Goal: Information Seeking & Learning: Learn about a topic

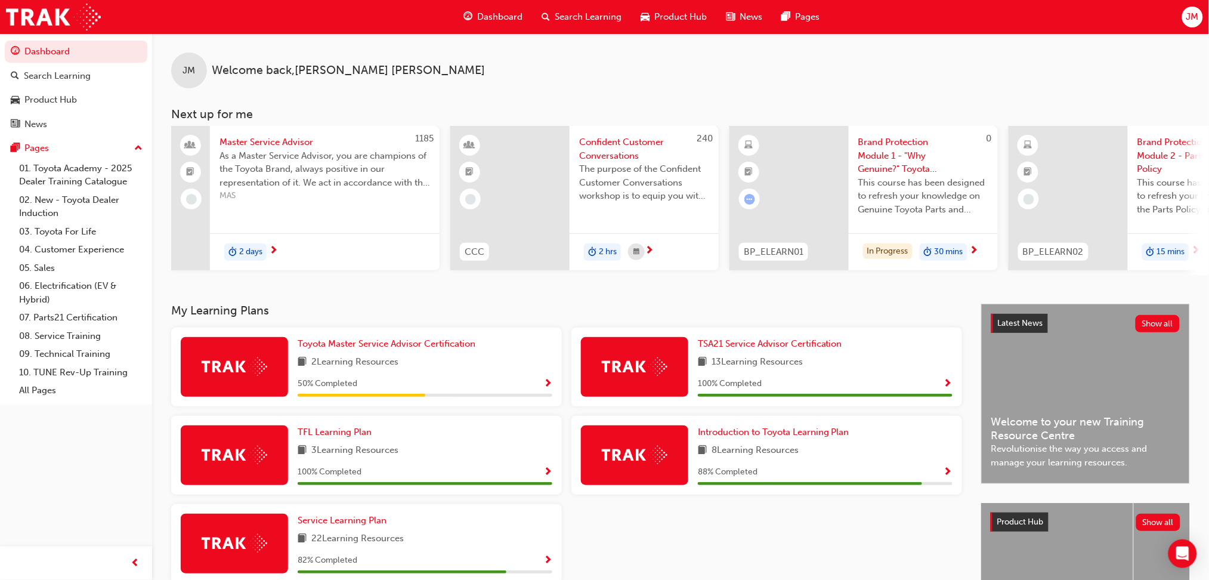
click at [492, 11] on span "Dashboard" at bounding box center [499, 17] width 45 height 14
click at [489, 10] on span "Dashboard" at bounding box center [499, 17] width 45 height 14
click at [495, 13] on span "Dashboard" at bounding box center [499, 17] width 45 height 14
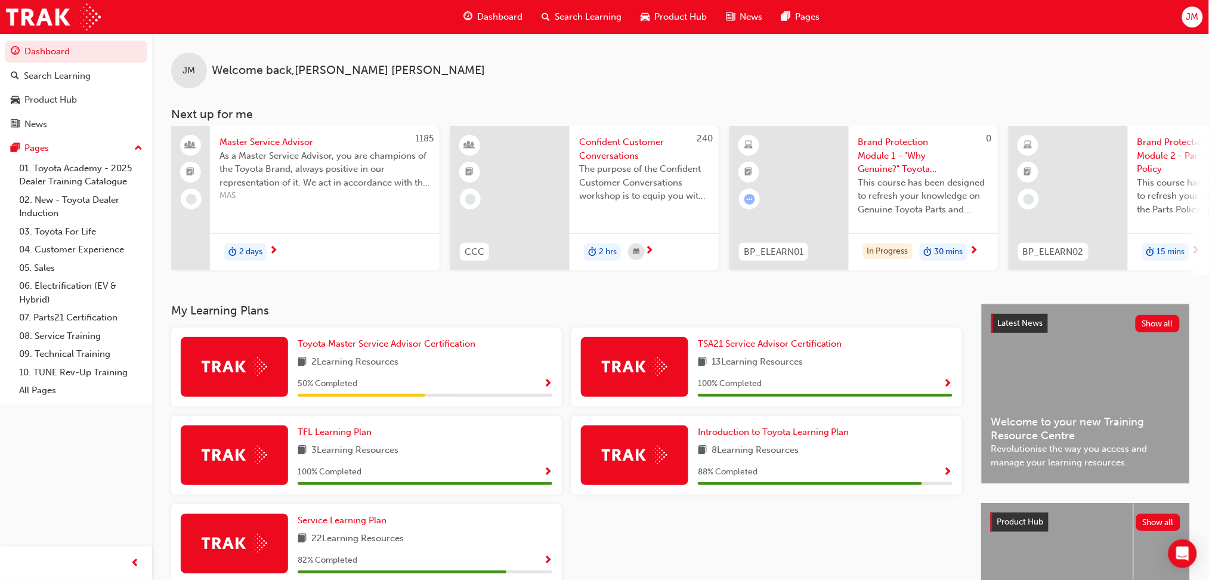
click at [490, 13] on span "Dashboard" at bounding box center [499, 17] width 45 height 14
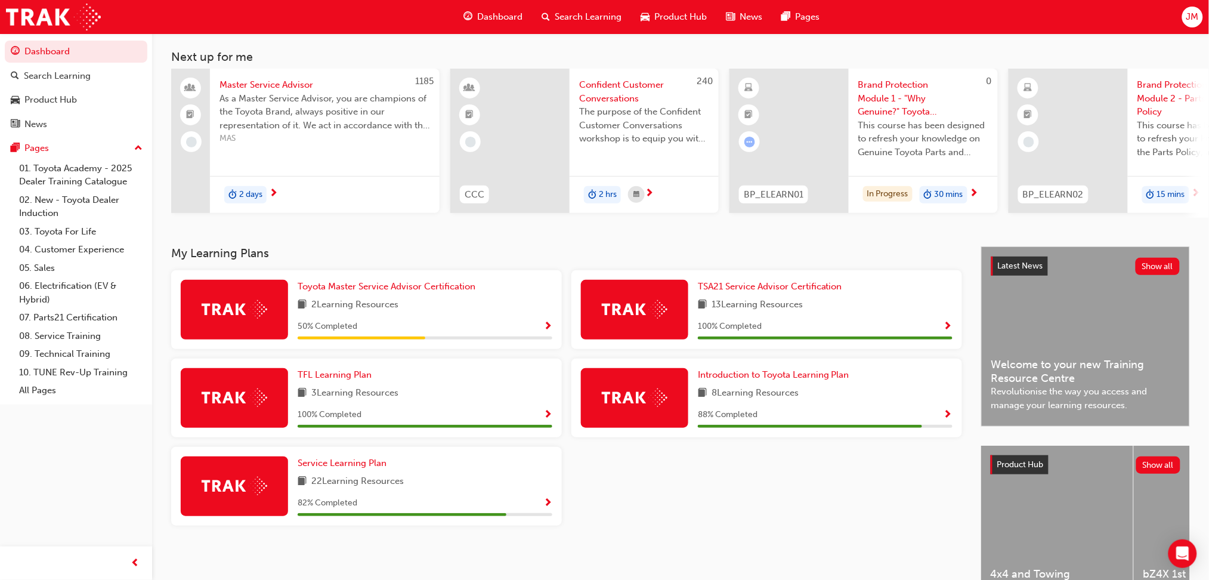
scroll to position [131, 0]
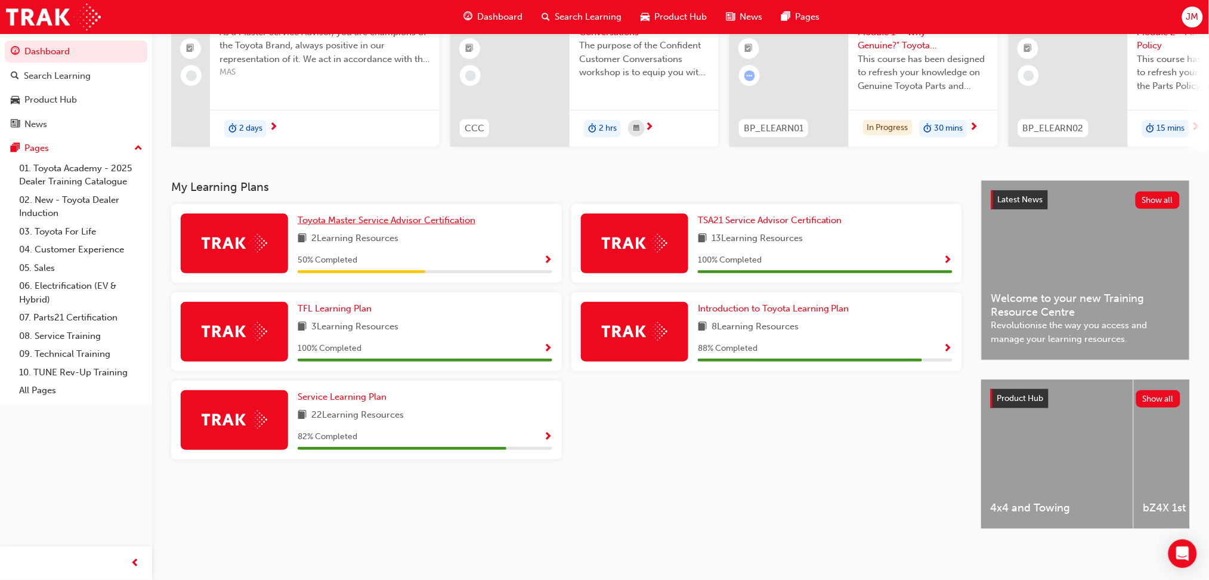
click at [422, 218] on span "Toyota Master Service Advisor Certification" at bounding box center [387, 220] width 178 height 11
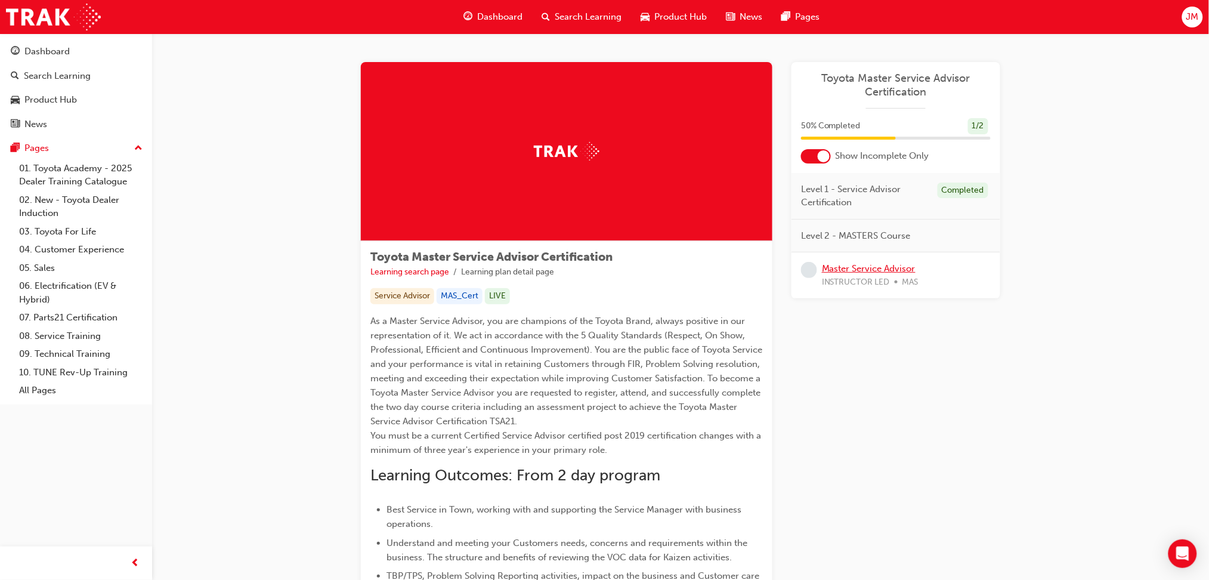
click at [884, 267] on link "Master Service Advisor" at bounding box center [869, 268] width 94 height 11
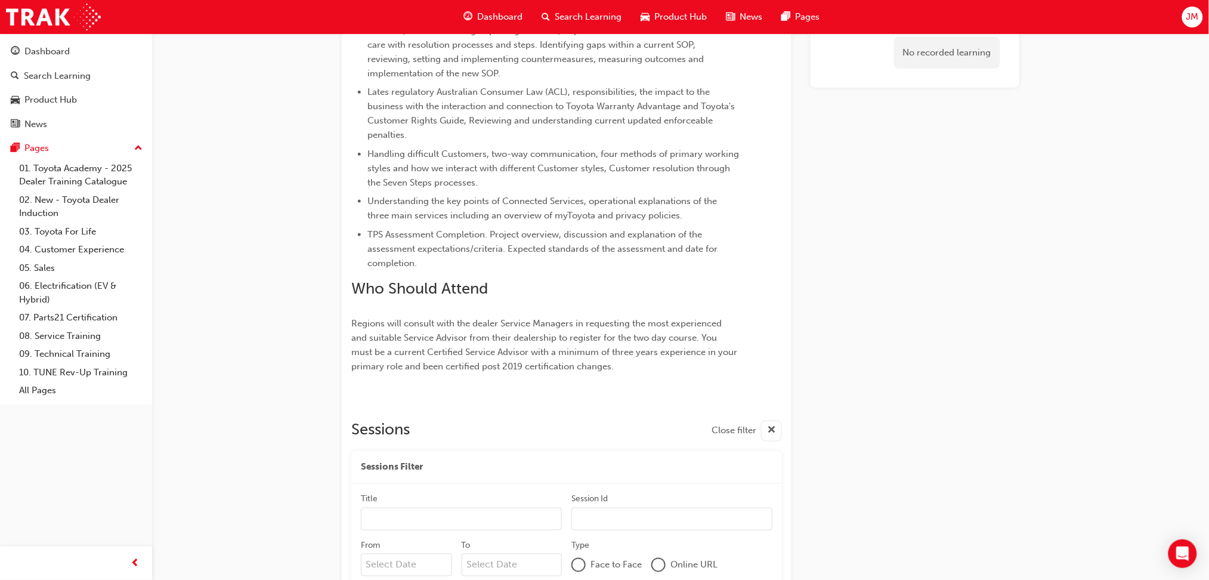
scroll to position [511, 0]
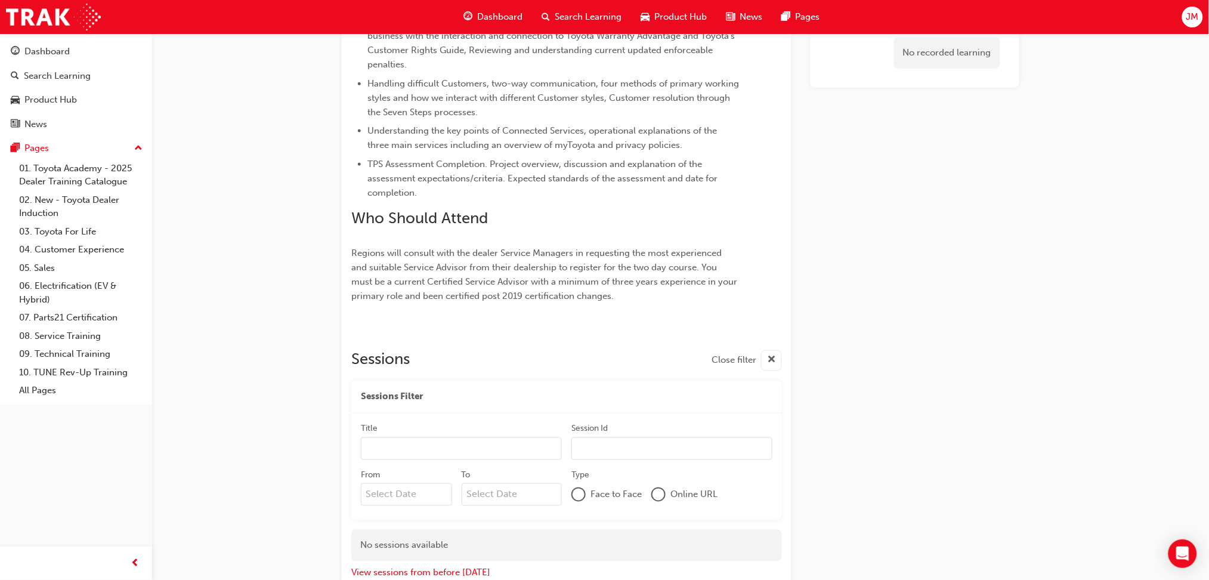
click at [496, 14] on span "Dashboard" at bounding box center [499, 17] width 45 height 14
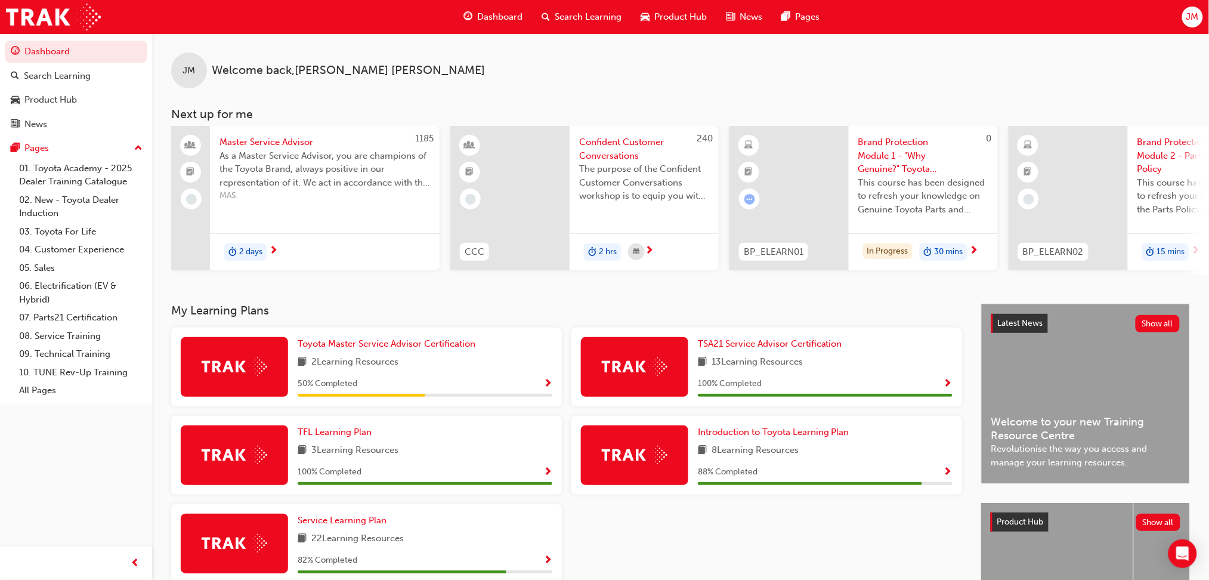
scroll to position [131, 0]
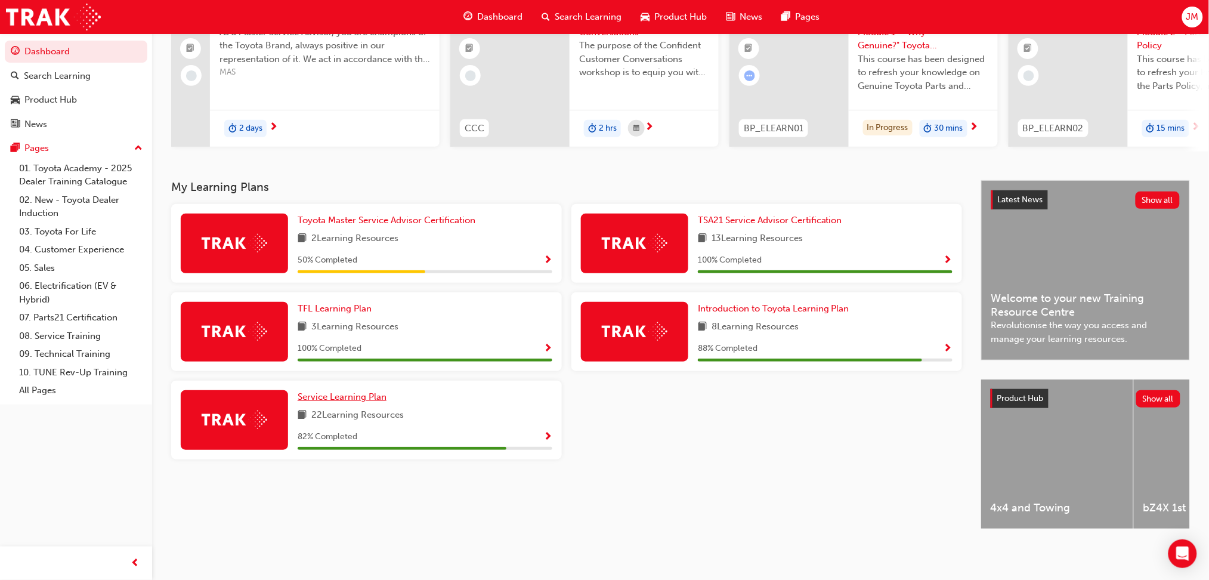
click at [359, 394] on span "Service Learning Plan" at bounding box center [342, 396] width 89 height 11
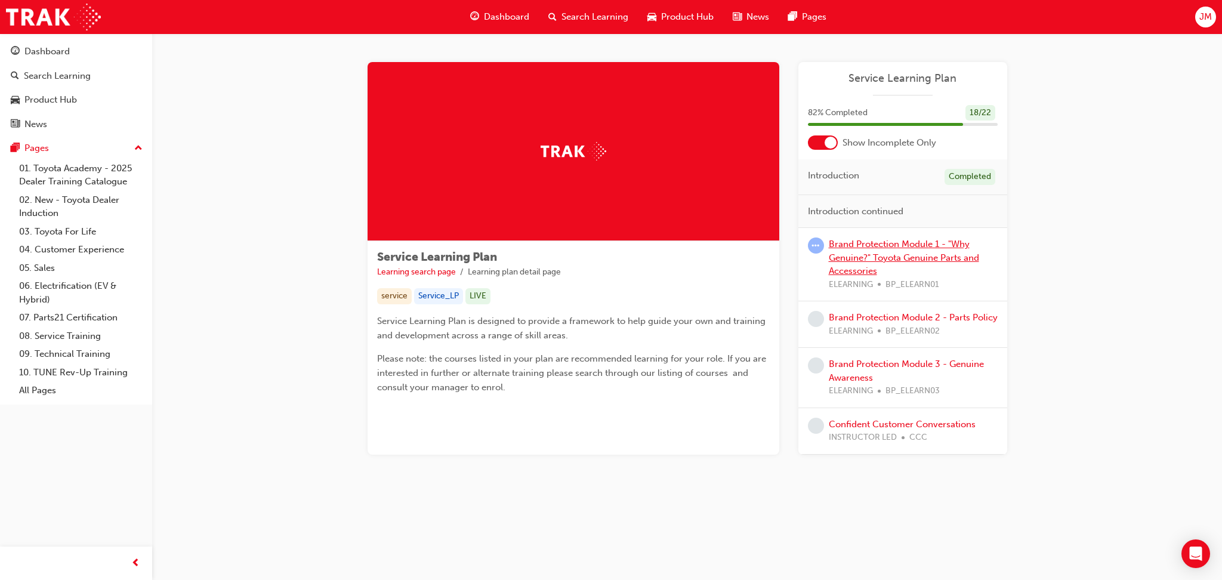
click at [916, 241] on link "Brand Protection Module 1 - "Why Genuine?" Toyota Genuine Parts and Accessories" at bounding box center [904, 258] width 150 height 38
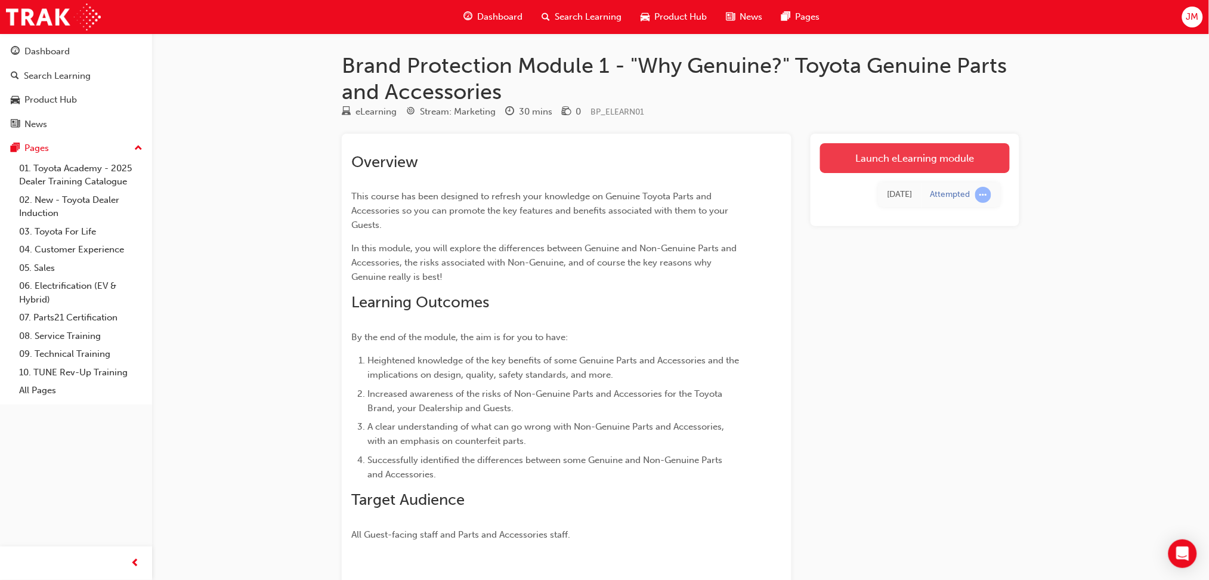
click at [886, 156] on link "Launch eLearning module" at bounding box center [915, 158] width 190 height 30
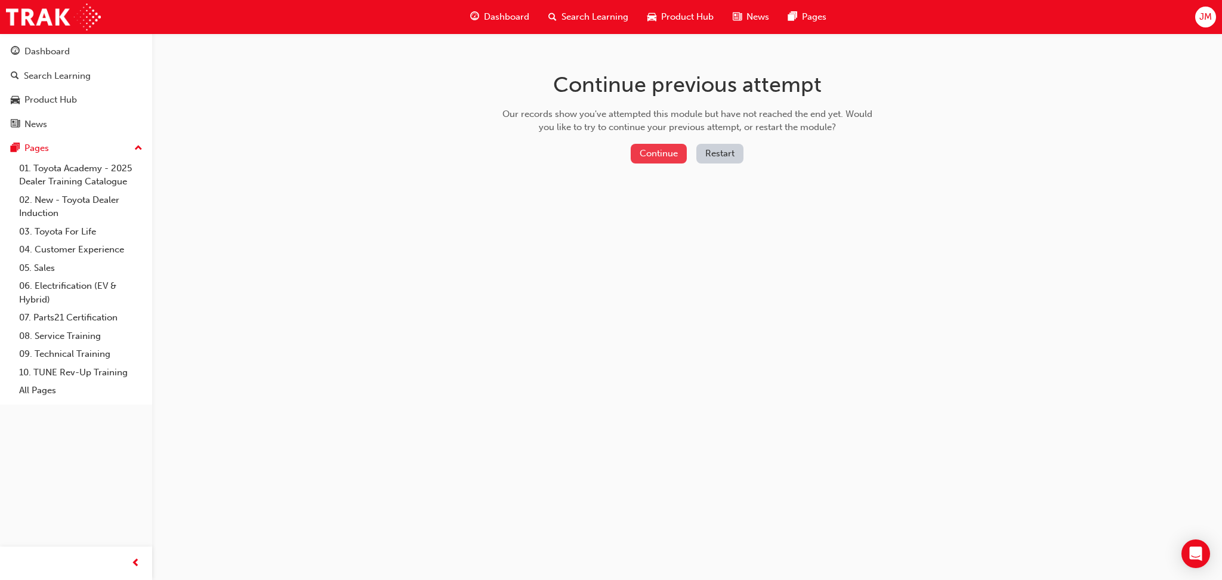
click at [646, 156] on button "Continue" at bounding box center [659, 154] width 56 height 20
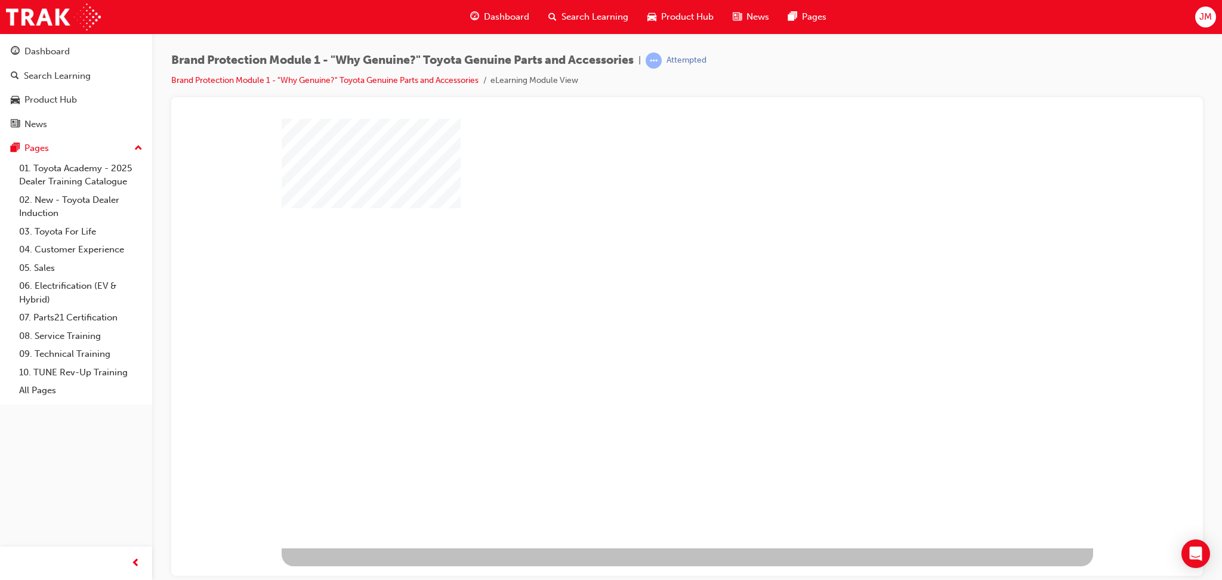
click at [653, 298] on div "play" at bounding box center [653, 298] width 0 height 0
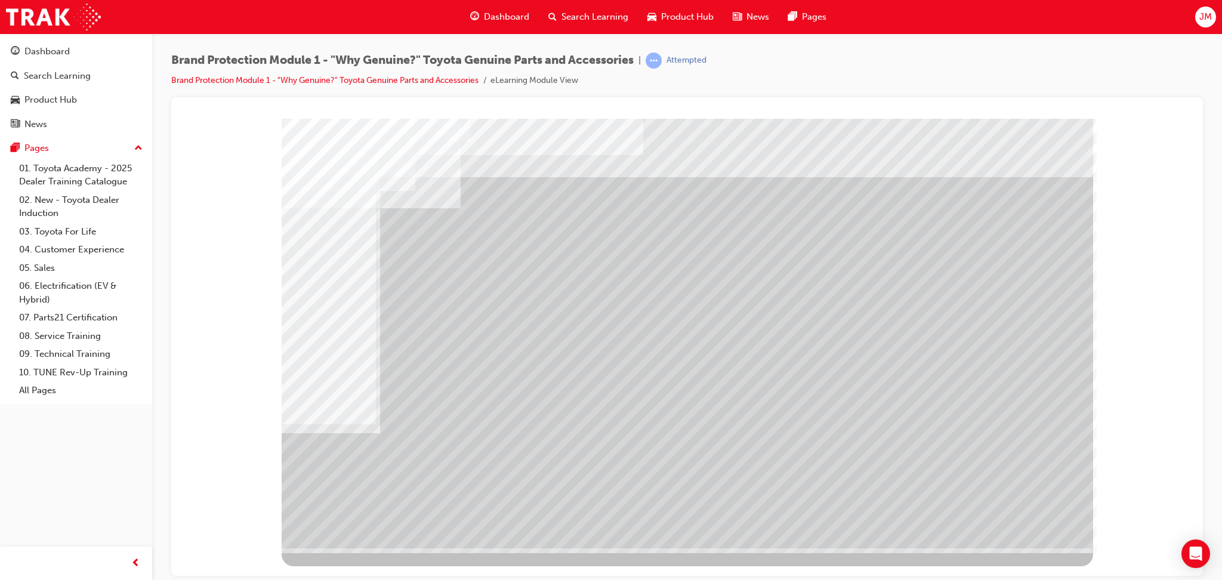
drag, startPoint x: 965, startPoint y: 491, endPoint x: 971, endPoint y: 479, distance: 13.3
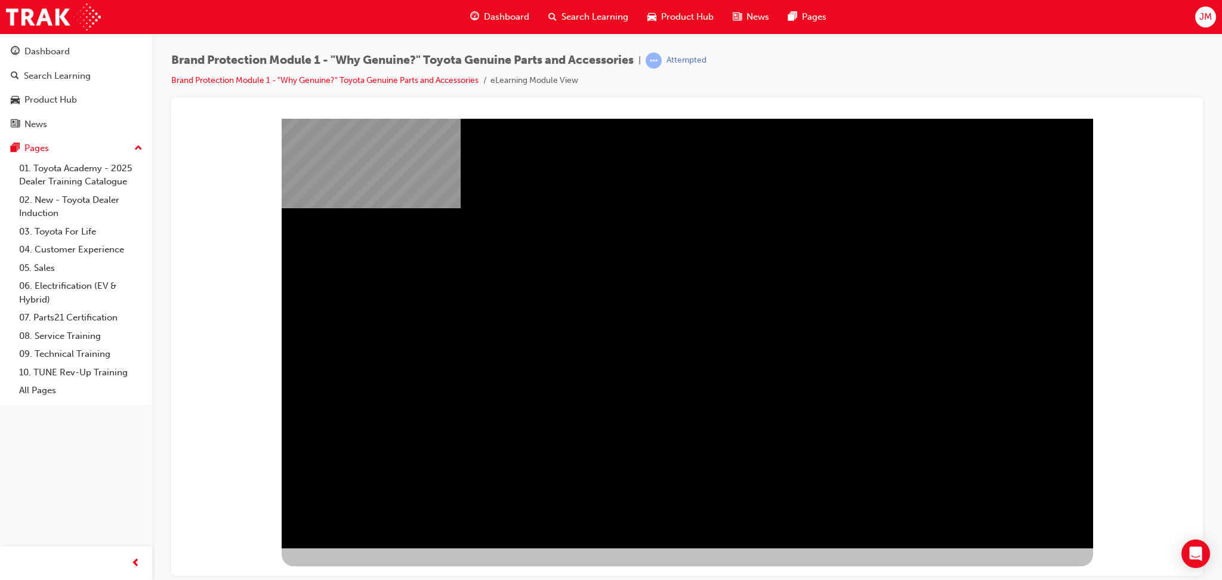
click at [944, 307] on div "" at bounding box center [687, 344] width 811 height 430
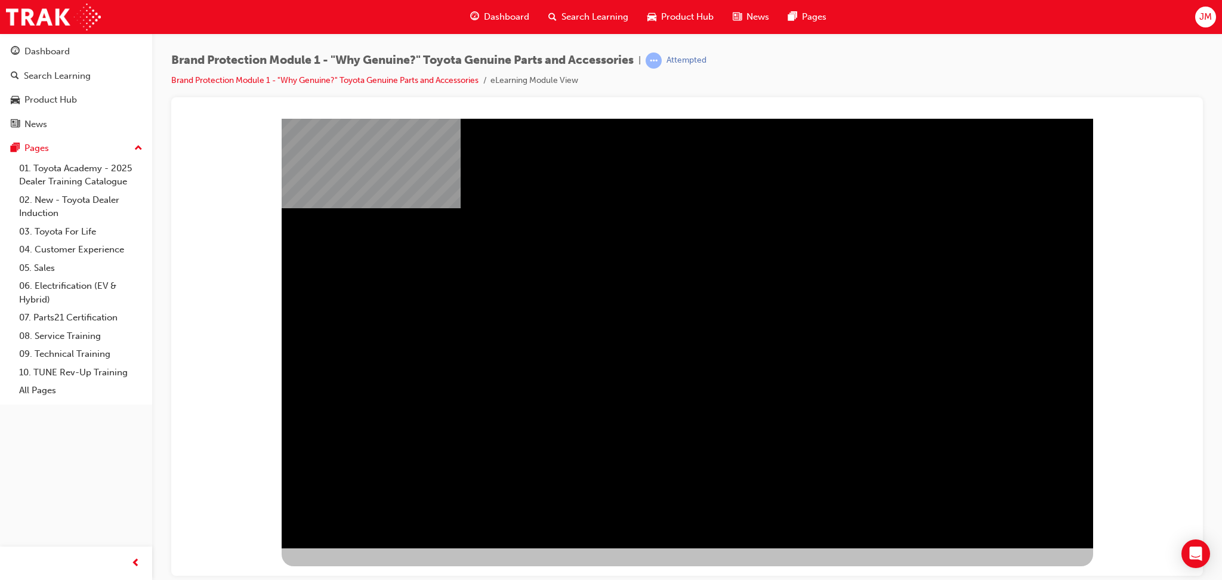
click at [929, 337] on div "" at bounding box center [687, 344] width 811 height 430
click at [952, 402] on div "" at bounding box center [687, 344] width 811 height 430
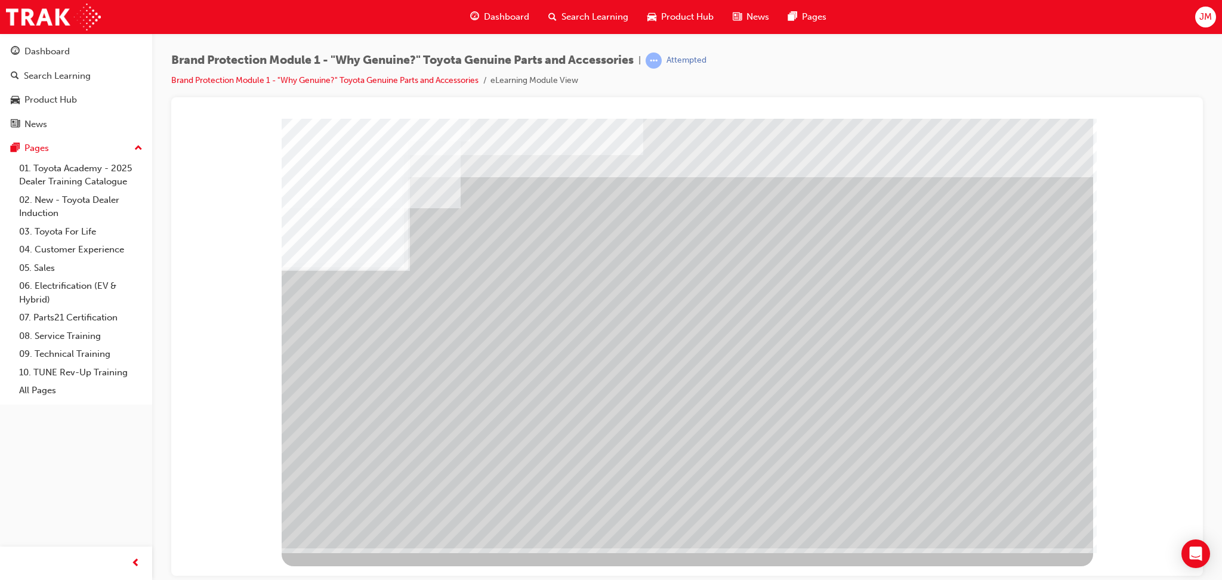
drag, startPoint x: 963, startPoint y: 324, endPoint x: 962, endPoint y: 335, distance: 10.8
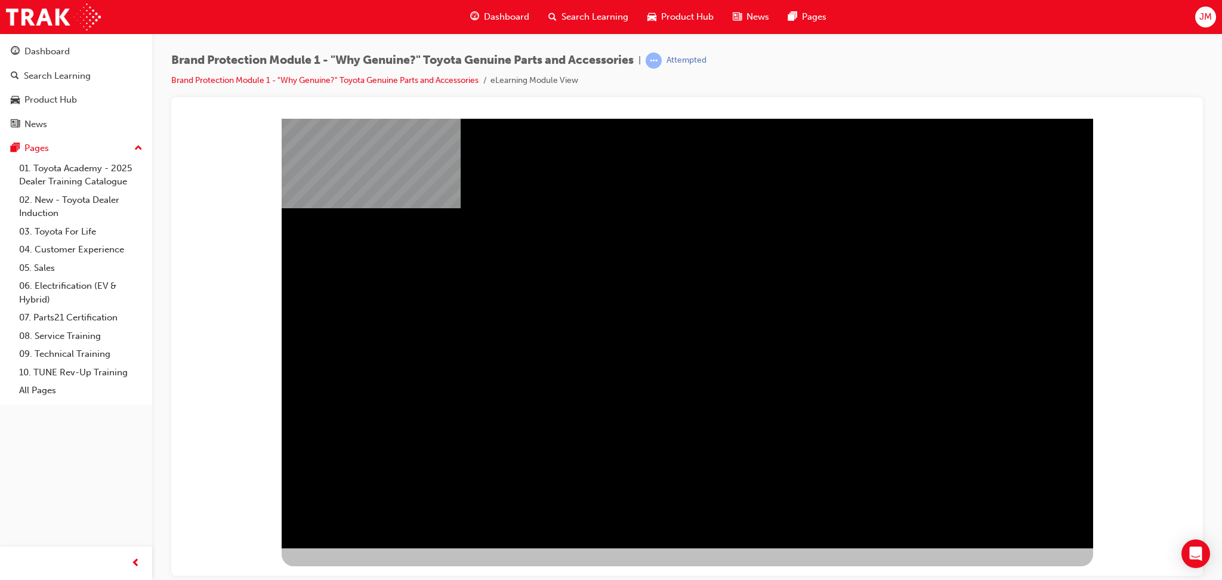
click at [953, 347] on div "" at bounding box center [687, 344] width 811 height 430
click at [1018, 284] on div "" at bounding box center [687, 344] width 811 height 430
click at [995, 339] on div "" at bounding box center [687, 344] width 811 height 430
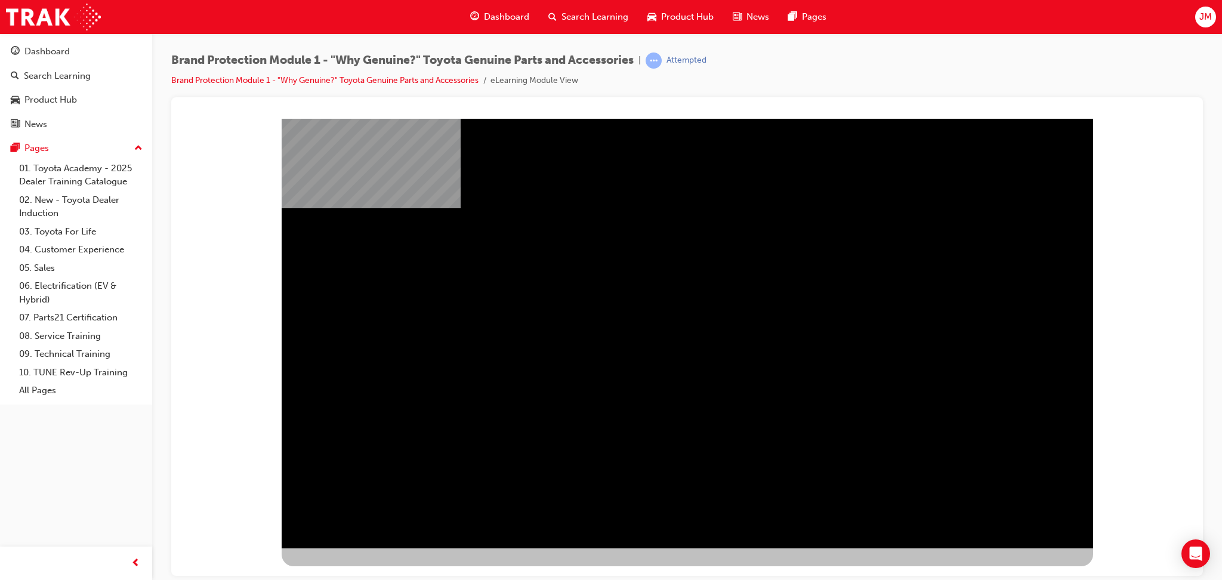
click at [985, 307] on div "" at bounding box center [687, 344] width 811 height 430
click at [1008, 368] on div "" at bounding box center [687, 344] width 811 height 430
click at [975, 338] on div "" at bounding box center [687, 344] width 811 height 430
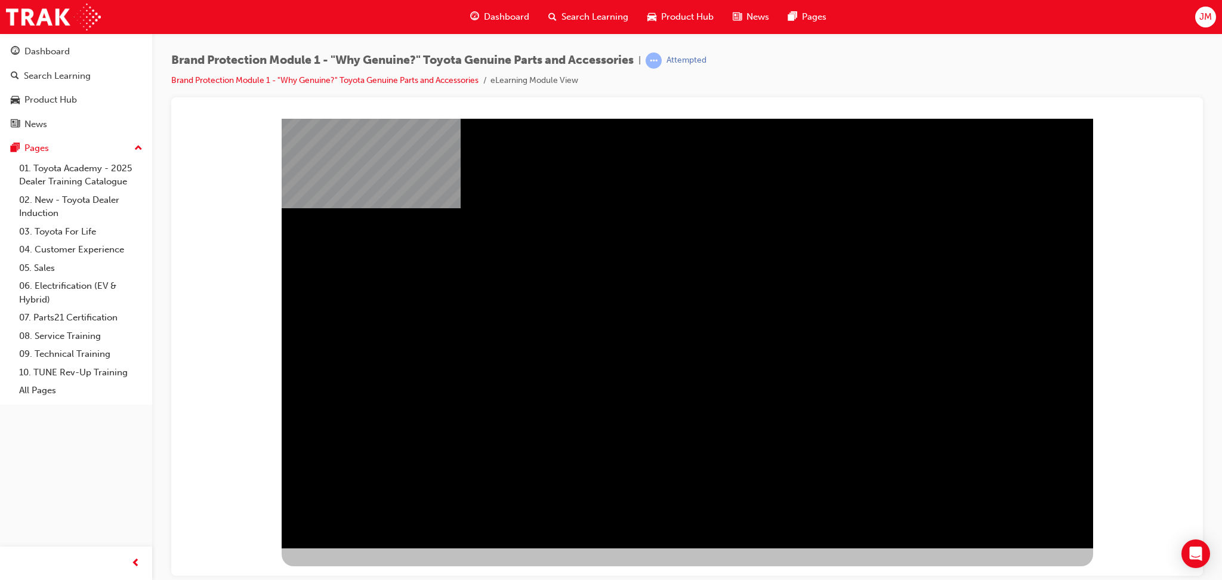
click at [971, 316] on div "" at bounding box center [687, 344] width 811 height 430
click at [961, 320] on div "" at bounding box center [687, 344] width 811 height 430
click at [965, 328] on div "" at bounding box center [687, 344] width 811 height 430
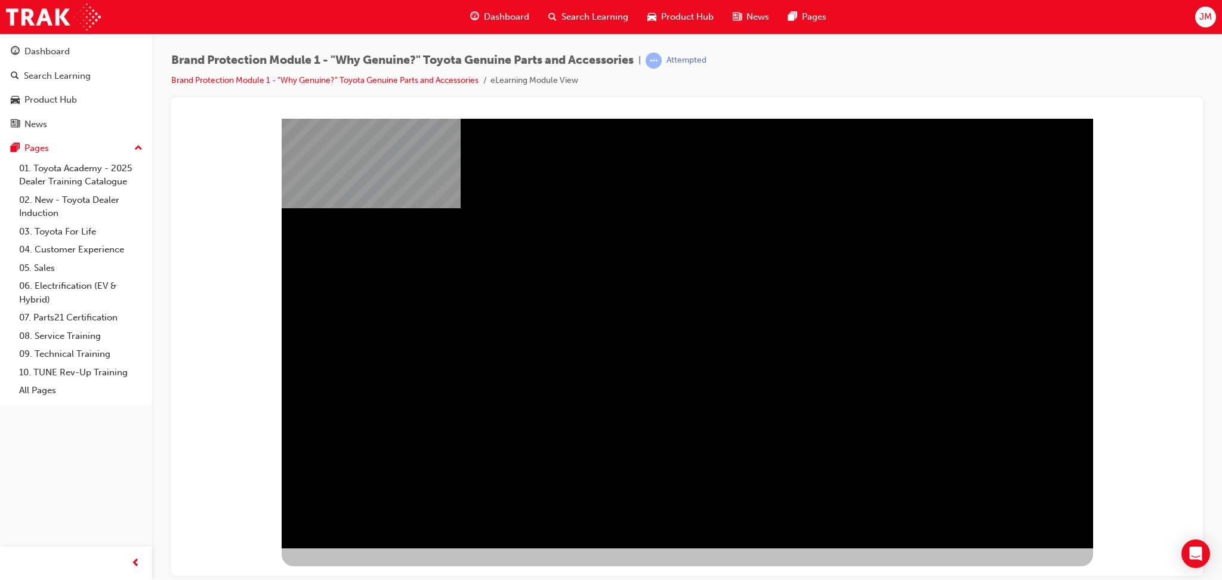
click at [950, 366] on div "" at bounding box center [687, 344] width 811 height 430
click at [925, 292] on div "" at bounding box center [687, 344] width 811 height 430
drag, startPoint x: 913, startPoint y: 343, endPoint x: 925, endPoint y: 332, distance: 15.6
click at [914, 335] on div "" at bounding box center [687, 344] width 811 height 430
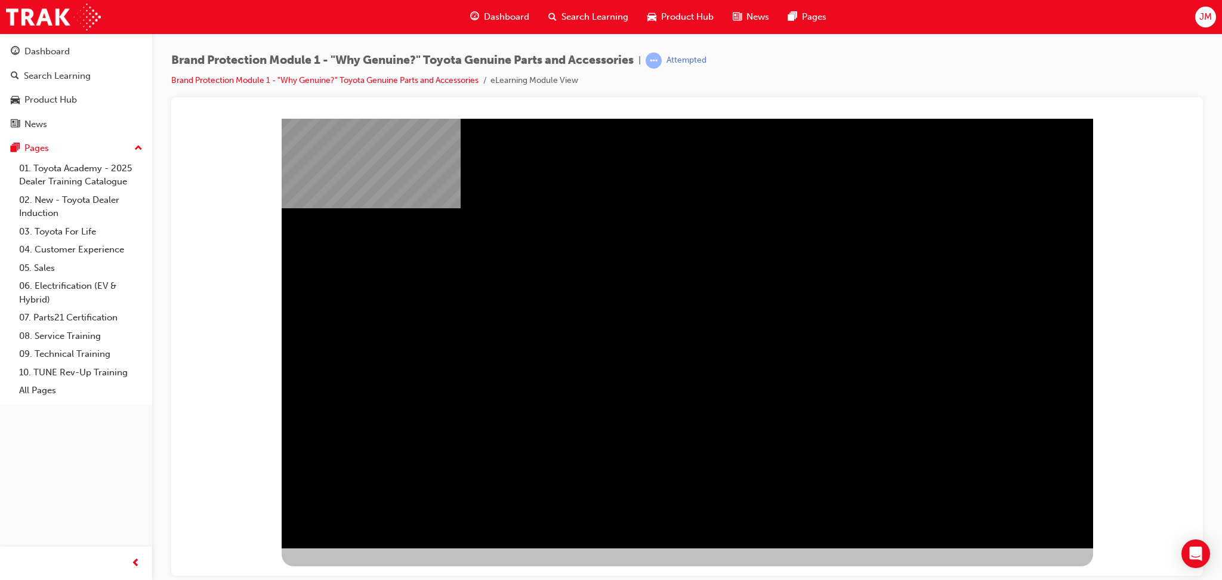
click at [974, 306] on div "" at bounding box center [687, 344] width 811 height 430
click at [922, 257] on div "" at bounding box center [687, 344] width 811 height 430
click at [951, 282] on div "" at bounding box center [687, 344] width 811 height 430
click at [991, 341] on div "" at bounding box center [687, 344] width 811 height 430
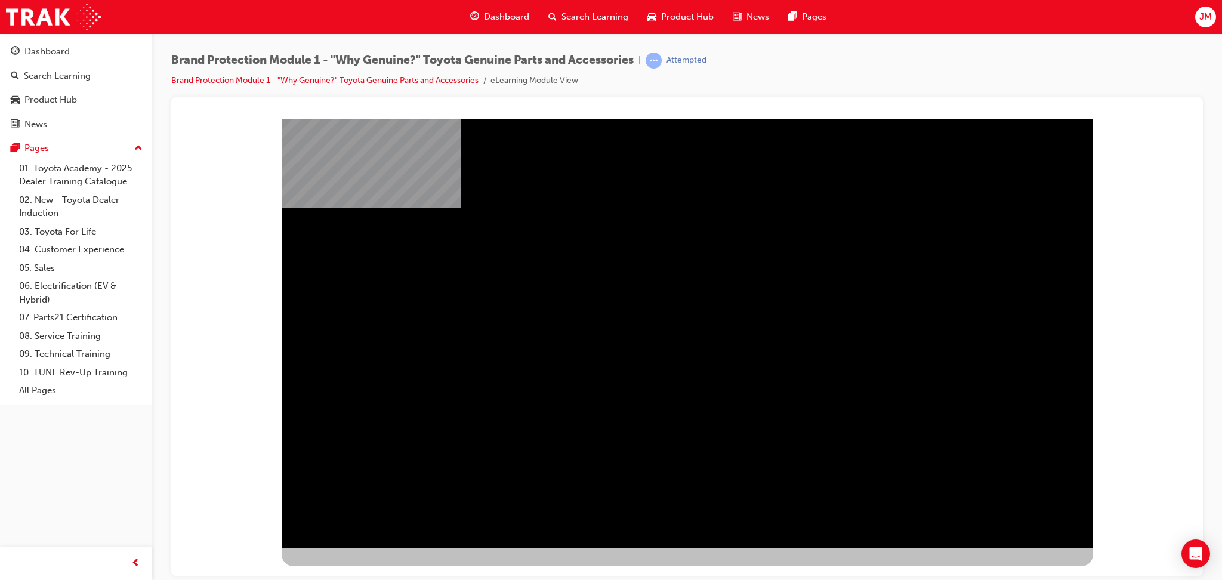
click at [966, 262] on div "" at bounding box center [687, 344] width 811 height 430
click at [940, 274] on div "" at bounding box center [687, 344] width 811 height 430
click at [938, 276] on div "" at bounding box center [687, 344] width 811 height 430
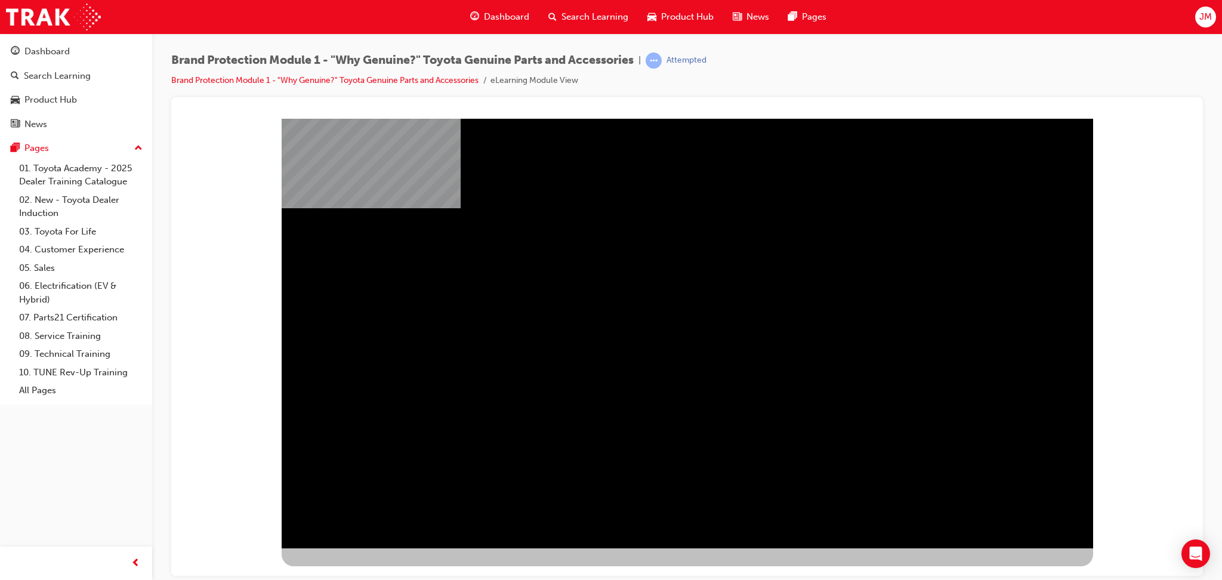
click at [921, 129] on div "" at bounding box center [687, 344] width 811 height 430
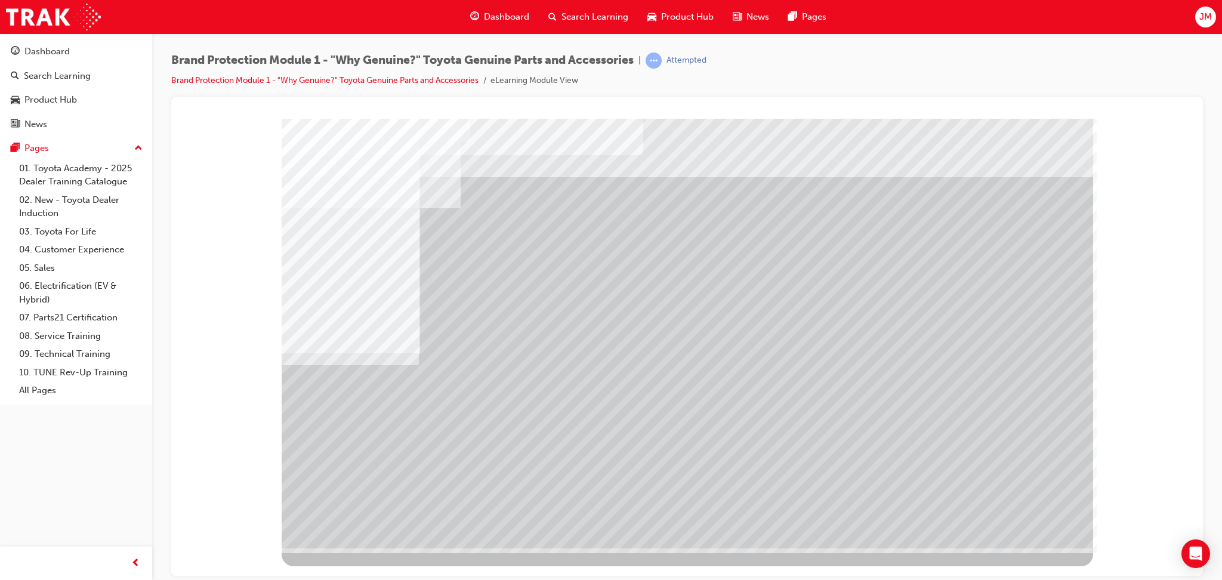
drag, startPoint x: 984, startPoint y: 252, endPoint x: 923, endPoint y: 319, distance: 90.3
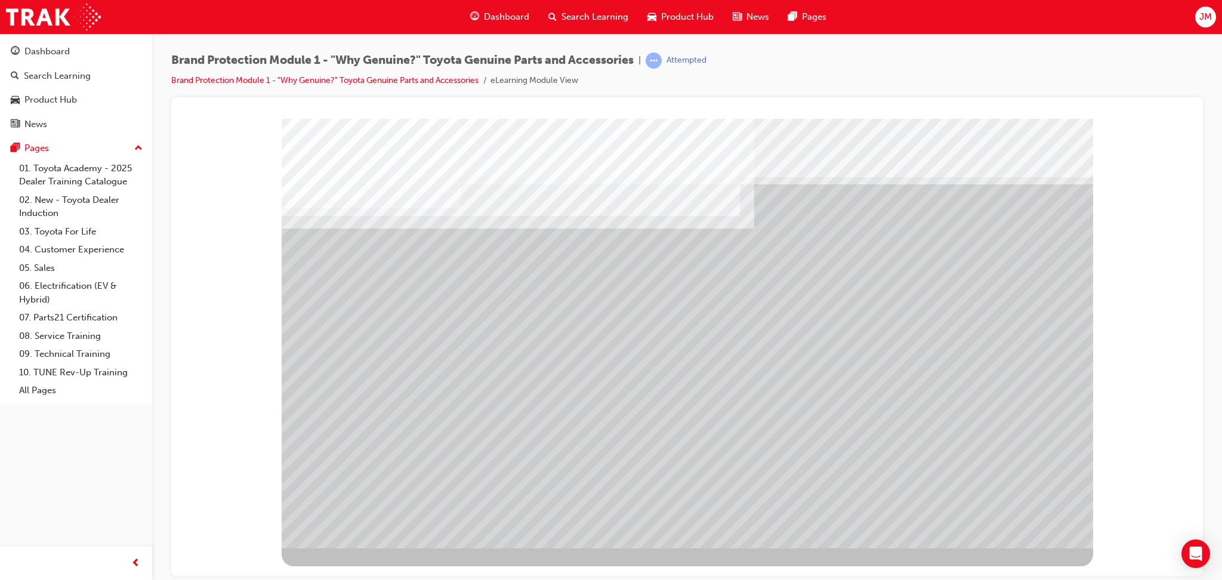
drag, startPoint x: 368, startPoint y: 302, endPoint x: 387, endPoint y: 292, distance: 21.3
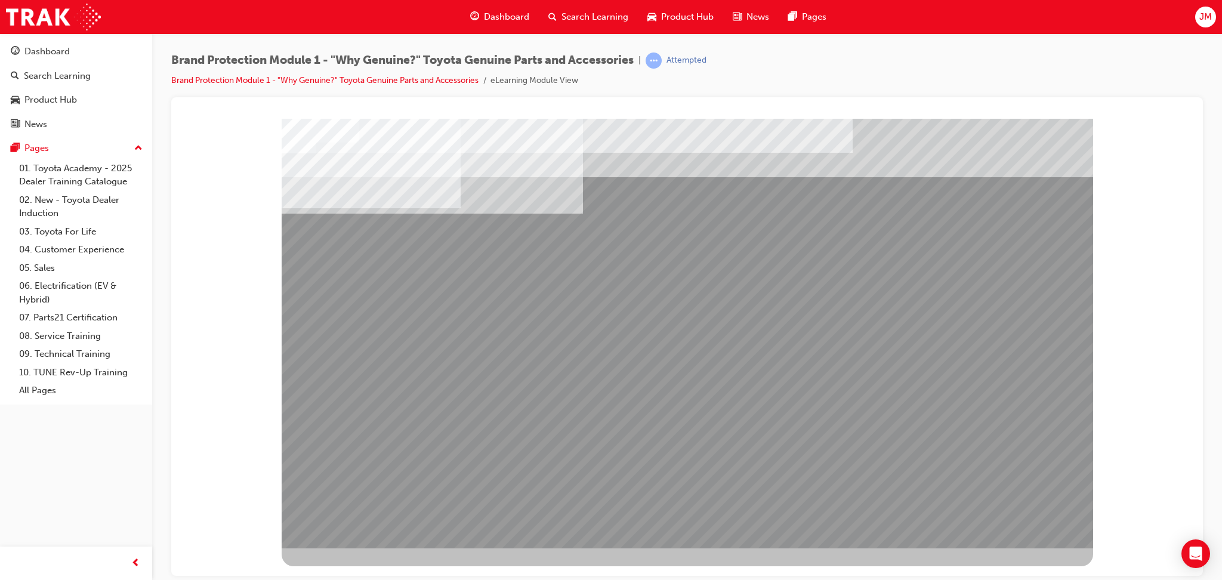
drag, startPoint x: 848, startPoint y: 328, endPoint x: 843, endPoint y: 371, distance: 43.3
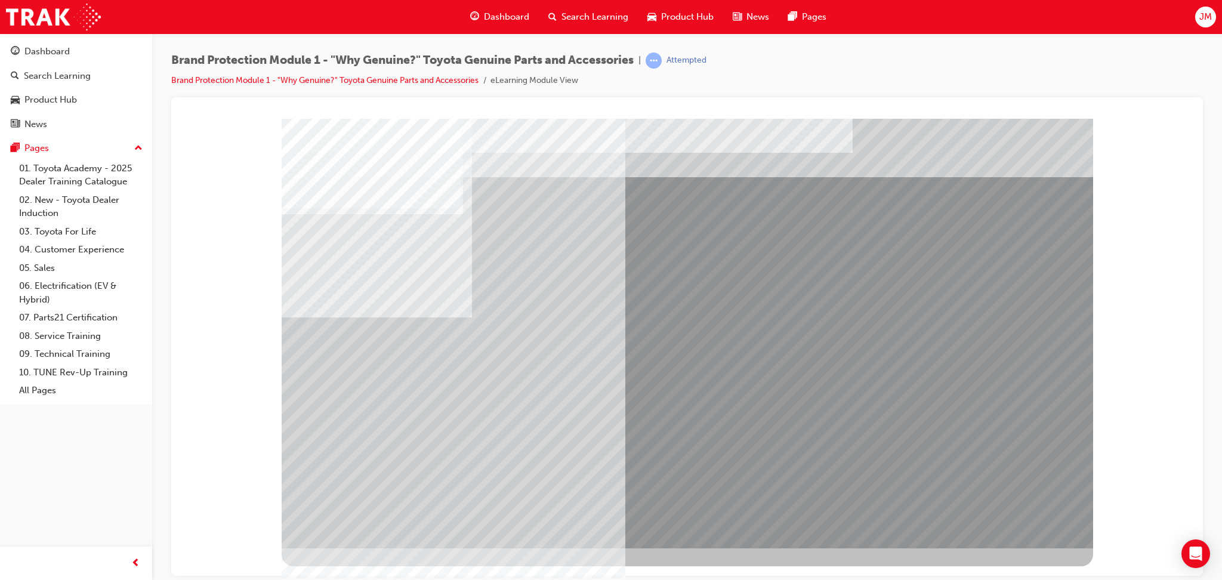
drag, startPoint x: 958, startPoint y: 188, endPoint x: 1025, endPoint y: 215, distance: 72.8
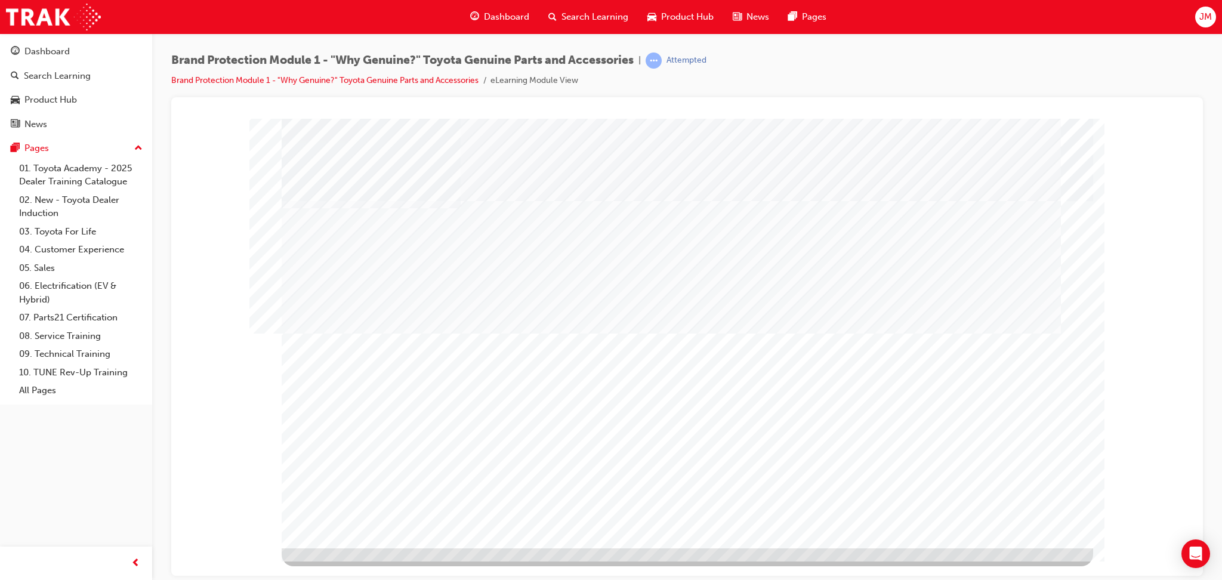
drag, startPoint x: 1014, startPoint y: 529, endPoint x: 1006, endPoint y: 528, distance: 7.8
